Goal: Information Seeking & Learning: Learn about a topic

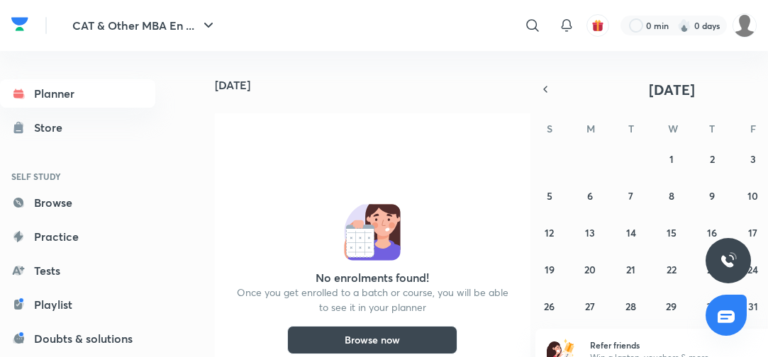
click at [62, 238] on link "Practice" at bounding box center [77, 237] width 155 height 28
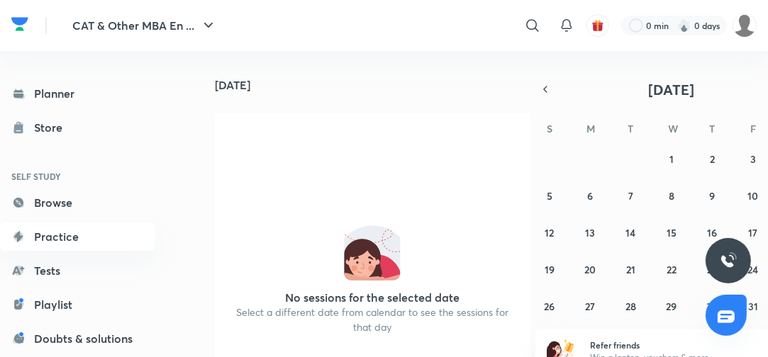
click at [62, 238] on link "Practice" at bounding box center [77, 237] width 155 height 28
click at [63, 234] on link "Practice" at bounding box center [77, 237] width 155 height 28
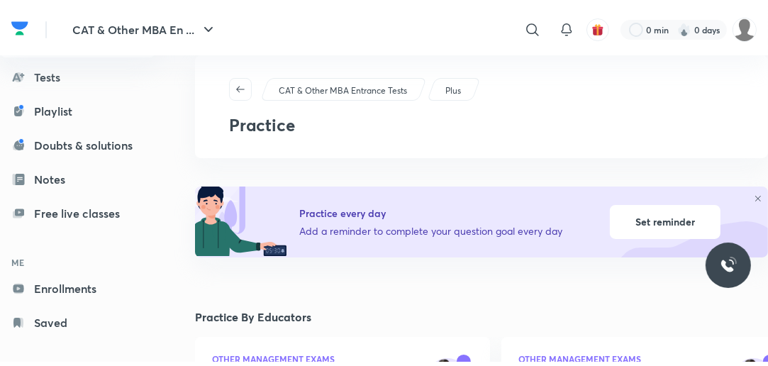
scroll to position [204, 0]
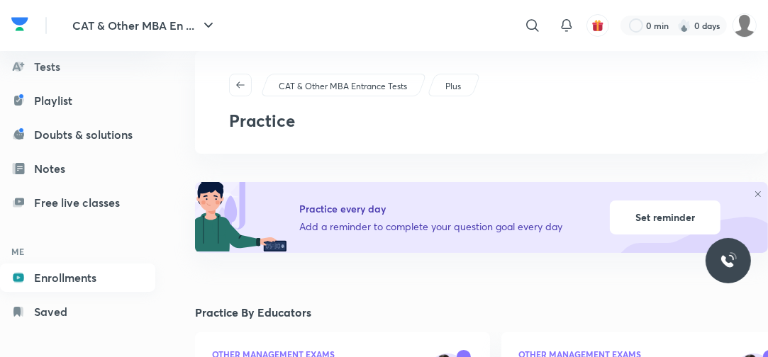
click at [69, 282] on link "Enrollments" at bounding box center [77, 278] width 155 height 28
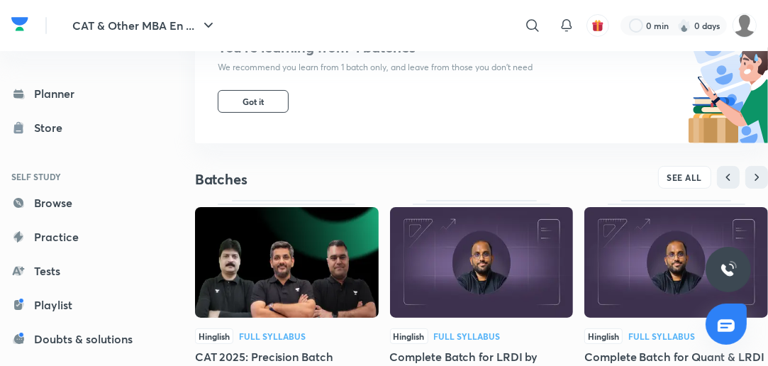
scroll to position [227, 0]
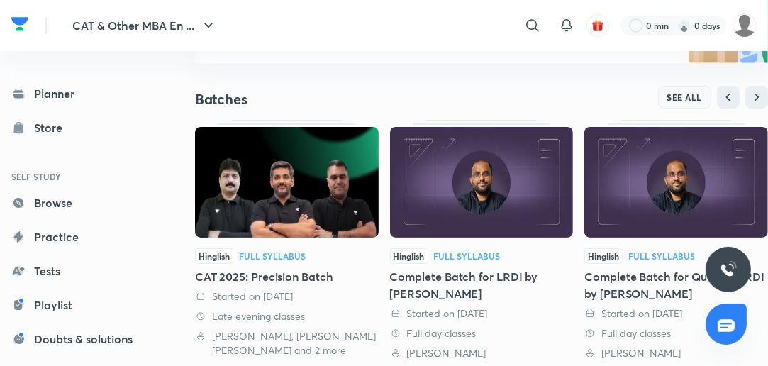
click at [692, 91] on button "SEE ALL" at bounding box center [685, 97] width 54 height 23
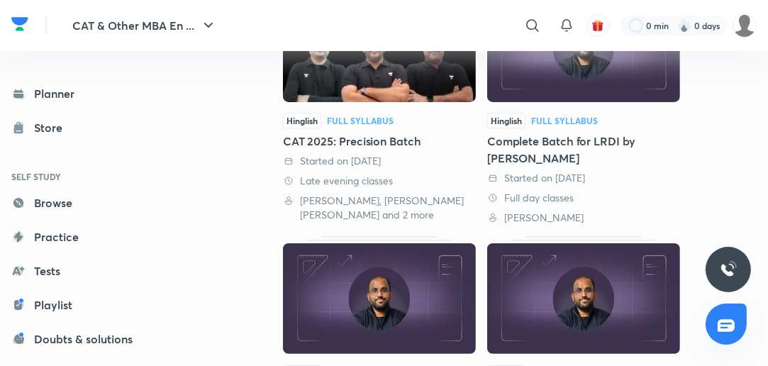
scroll to position [306, 0]
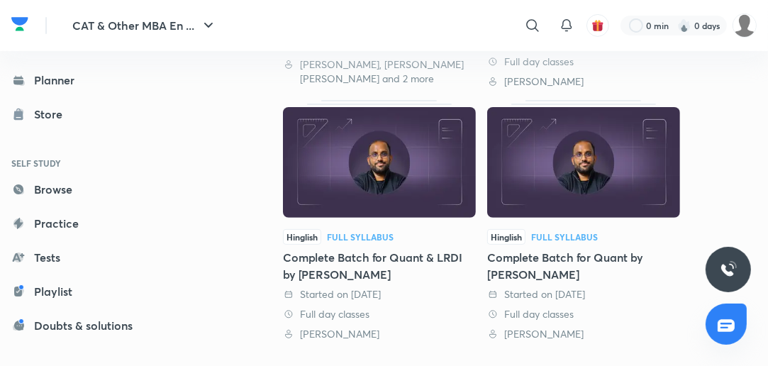
click at [564, 255] on div "Complete Batch for Quant by [PERSON_NAME]" at bounding box center [583, 266] width 193 height 34
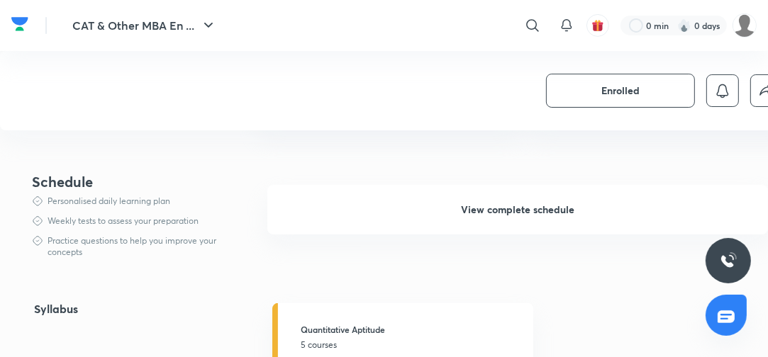
scroll to position [397, 0]
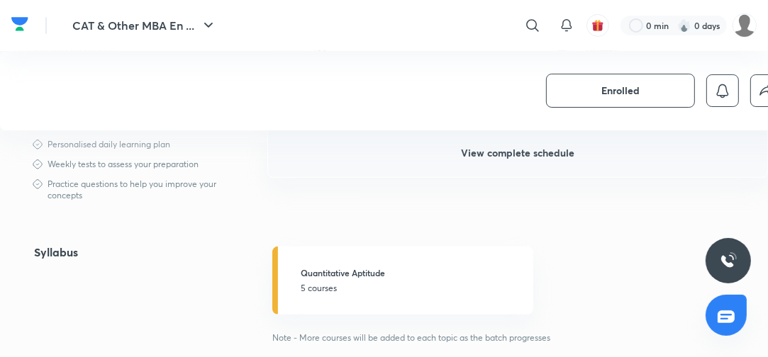
click at [501, 150] on span "View complete schedule" at bounding box center [517, 153] width 113 height 14
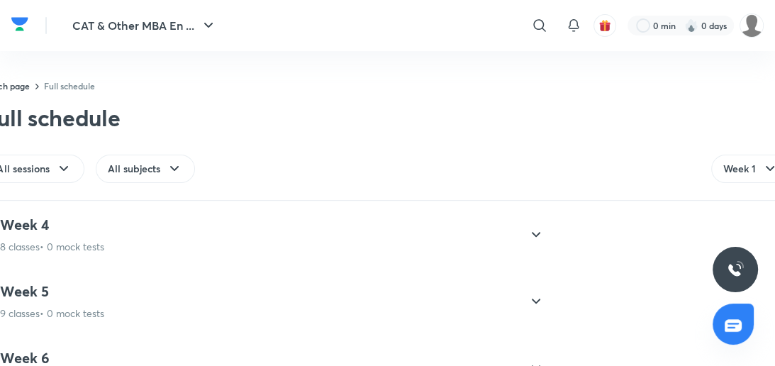
scroll to position [907, 0]
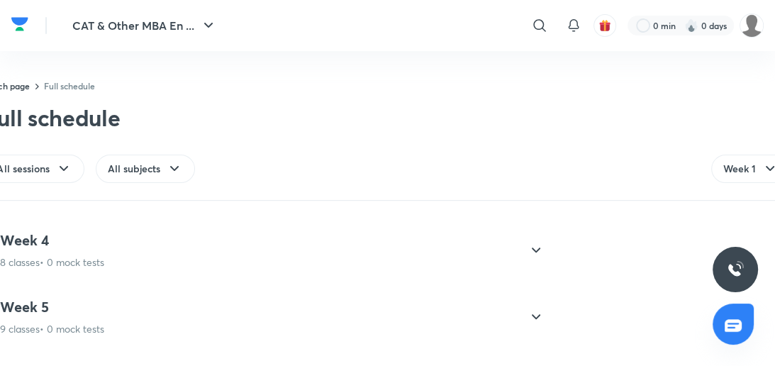
click at [532, 243] on icon at bounding box center [535, 250] width 17 height 17
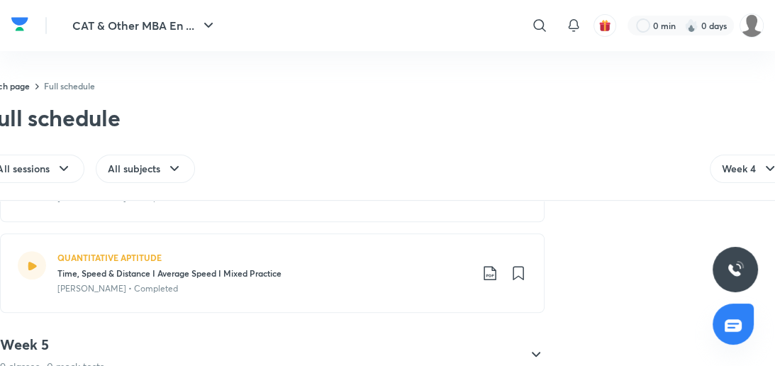
scroll to position [926, 0]
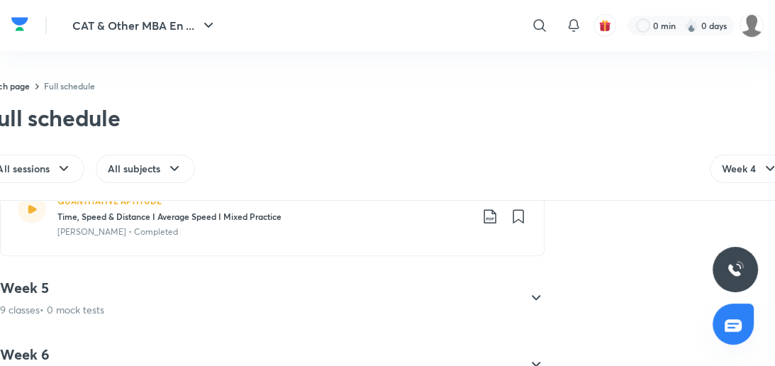
click at [537, 289] on icon at bounding box center [535, 297] width 17 height 17
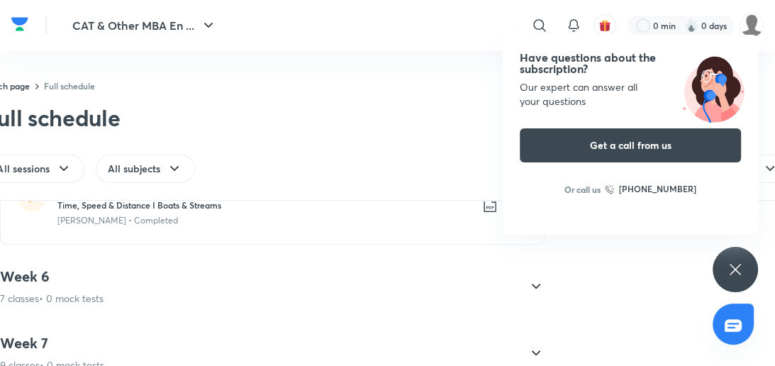
scroll to position [1096, 0]
click at [538, 284] on icon at bounding box center [535, 284] width 17 height 17
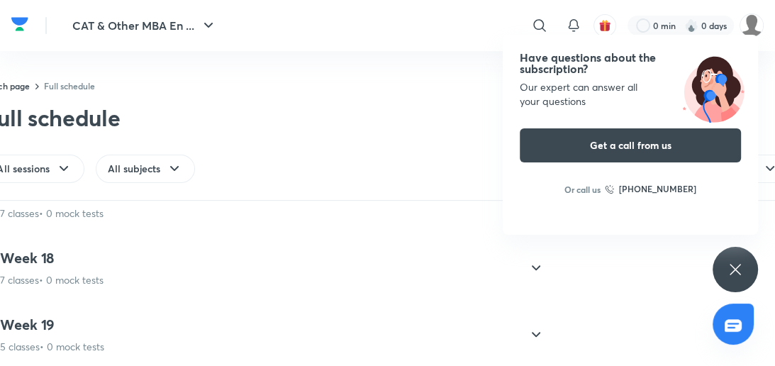
click at [649, 99] on div "Our expert can answer all your questions" at bounding box center [630, 94] width 221 height 28
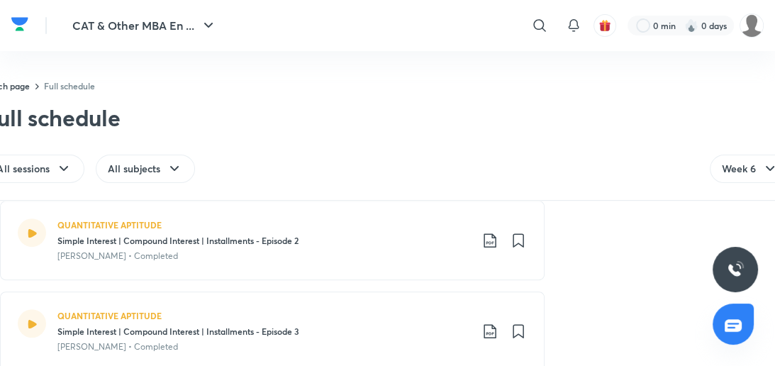
scroll to position [473, 0]
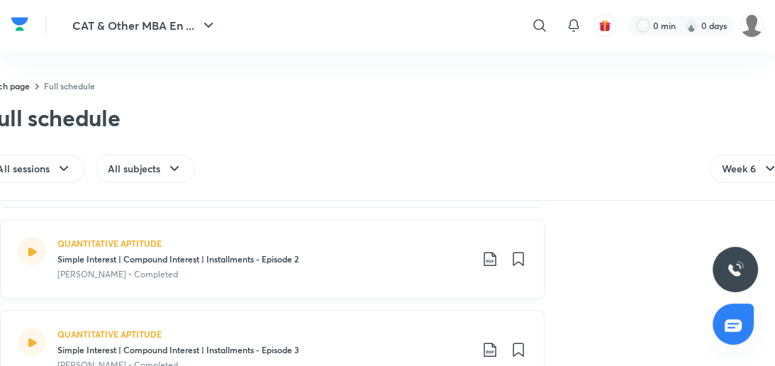
click at [490, 255] on icon at bounding box center [489, 258] width 17 height 17
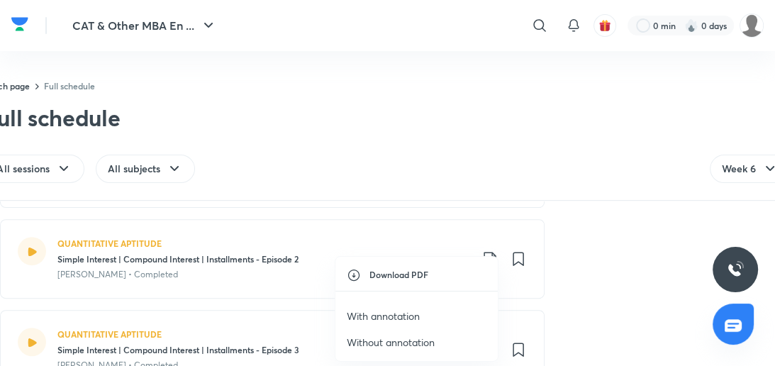
click at [398, 317] on p "With annotation" at bounding box center [383, 315] width 73 height 15
